Goal: Check status: Check status

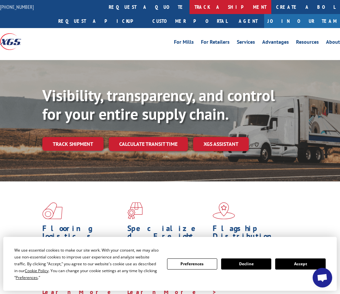
click at [190, 8] on link "track a shipment" at bounding box center [231, 7] width 82 height 14
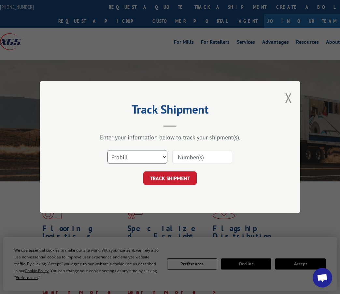
drag, startPoint x: 153, startPoint y: 154, endPoint x: 153, endPoint y: 158, distance: 4.9
click at [153, 154] on select "Select category... Probill BOL PO" at bounding box center [138, 157] width 60 height 14
select select "bol"
click at [108, 150] on select "Select category... Probill BOL PO" at bounding box center [138, 157] width 60 height 14
click at [197, 156] on input at bounding box center [203, 157] width 60 height 14
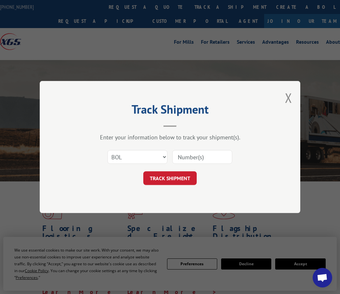
click at [204, 160] on input at bounding box center [203, 157] width 60 height 14
paste input "50868060"
type input "50868060"
click at [180, 177] on button "TRACK SHIPMENT" at bounding box center [169, 178] width 53 height 14
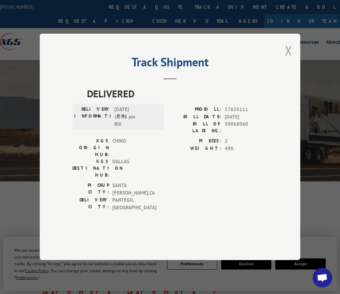
click at [286, 59] on button "Close modal" at bounding box center [288, 50] width 7 height 17
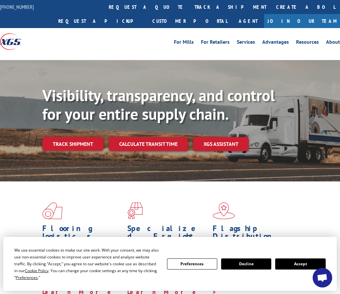
click at [60, 18] on div "[PHONE_NUMBER] request a quote track a shipment Create a BOL Request a pickup C…" at bounding box center [170, 14] width 340 height 28
